Goal: Information Seeking & Learning: Learn about a topic

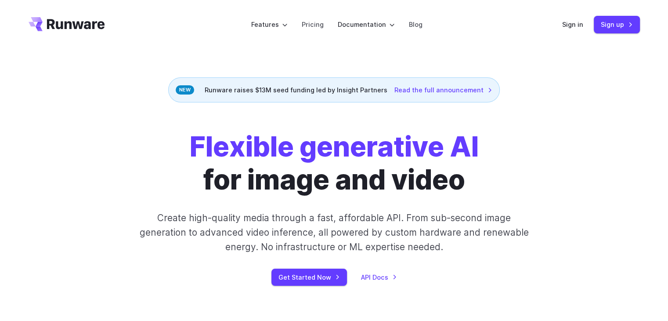
click at [87, 20] on icon "Go to /" at bounding box center [67, 24] width 76 height 14
click at [570, 22] on link "Sign in" at bounding box center [572, 24] width 21 height 10
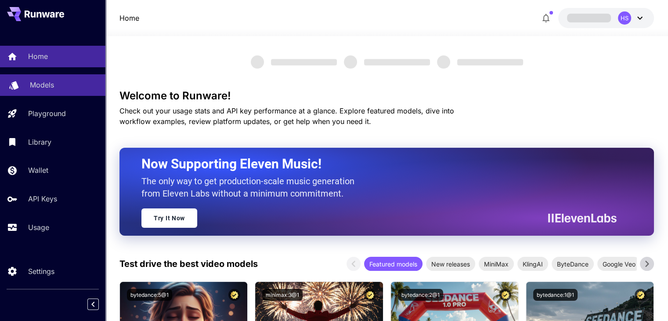
click at [45, 91] on link "Models" at bounding box center [52, 85] width 105 height 22
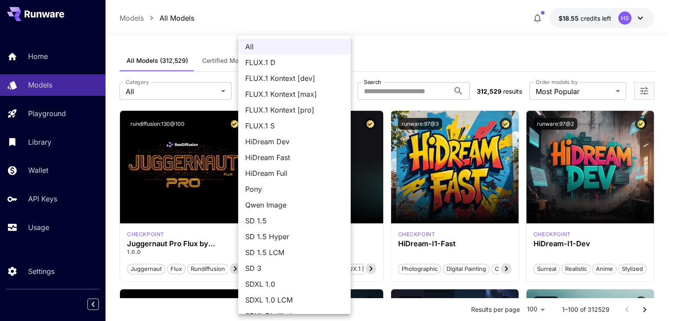
click at [473, 35] on div at bounding box center [337, 160] width 675 height 321
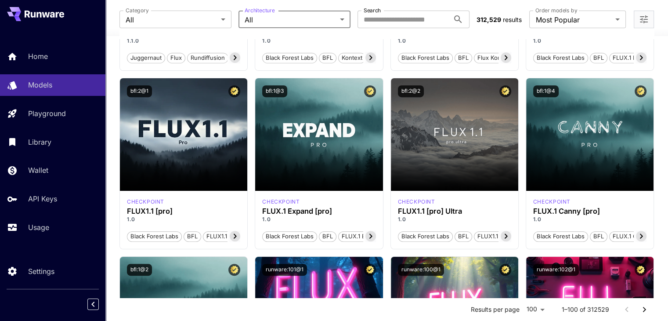
scroll to position [395, 0]
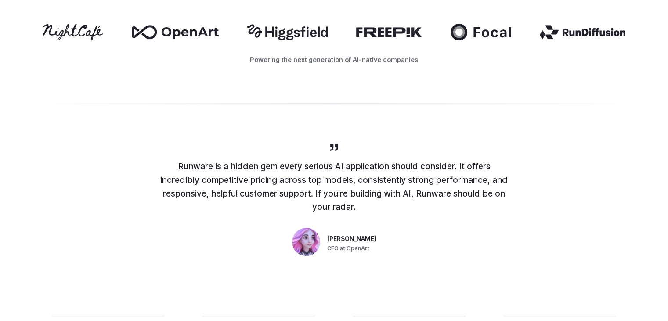
scroll to position [439, 0]
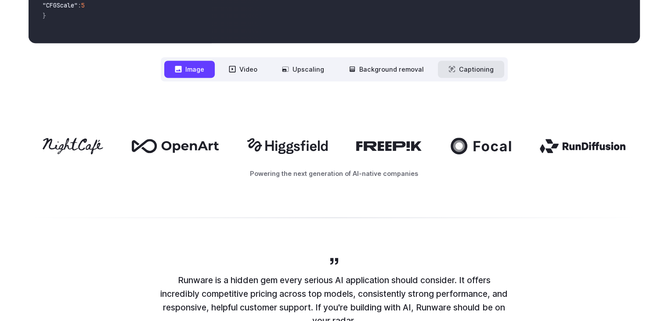
click at [490, 73] on button "Captioning" at bounding box center [471, 69] width 66 height 17
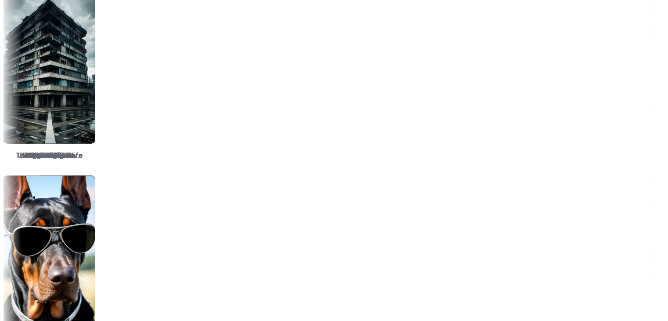
scroll to position [1186, 0]
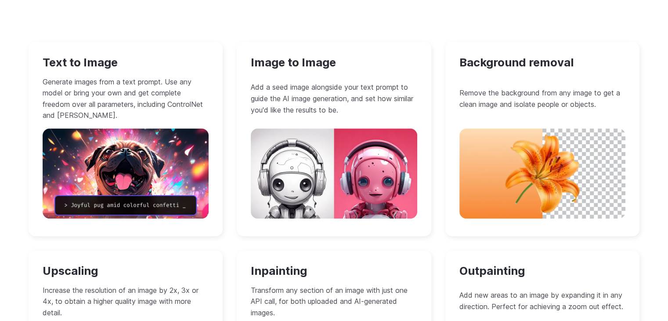
scroll to position [791, 0]
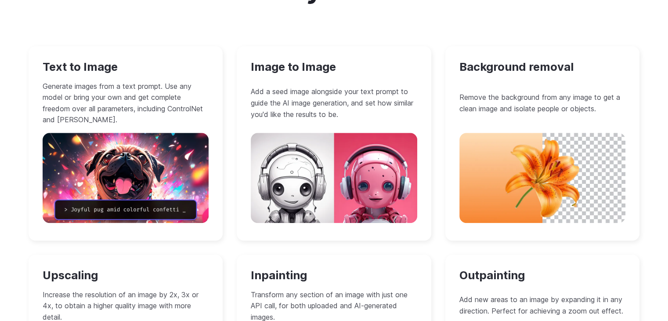
click at [120, 122] on p "Generate images from a text prompt. Use any model or bring your own and get com…" at bounding box center [126, 103] width 167 height 45
click at [106, 81] on p "Generate images from a text prompt. Use any model or bring your own and get com…" at bounding box center [126, 103] width 167 height 45
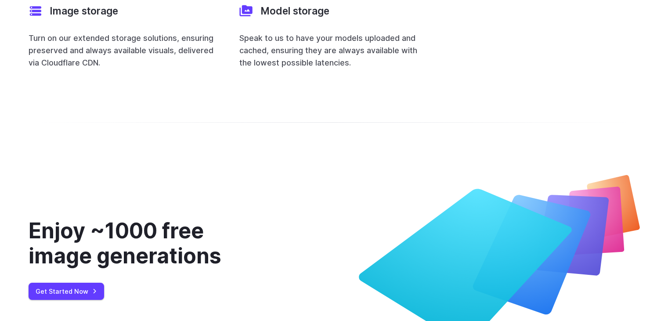
scroll to position [3247, 0]
